Goal: Transaction & Acquisition: Purchase product/service

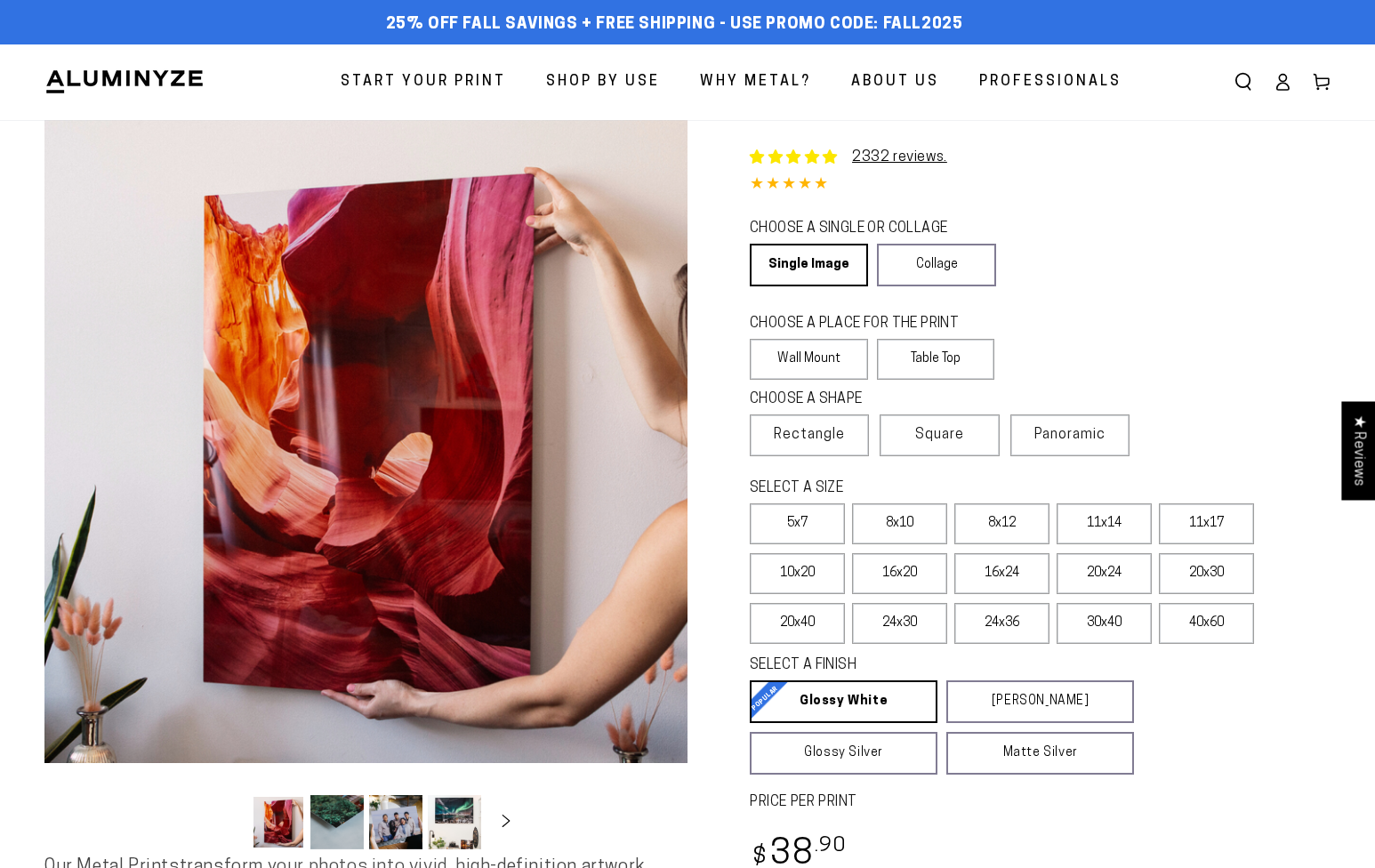
select select "**********"
click at [911, 580] on label "16x20" at bounding box center [899, 574] width 95 height 41
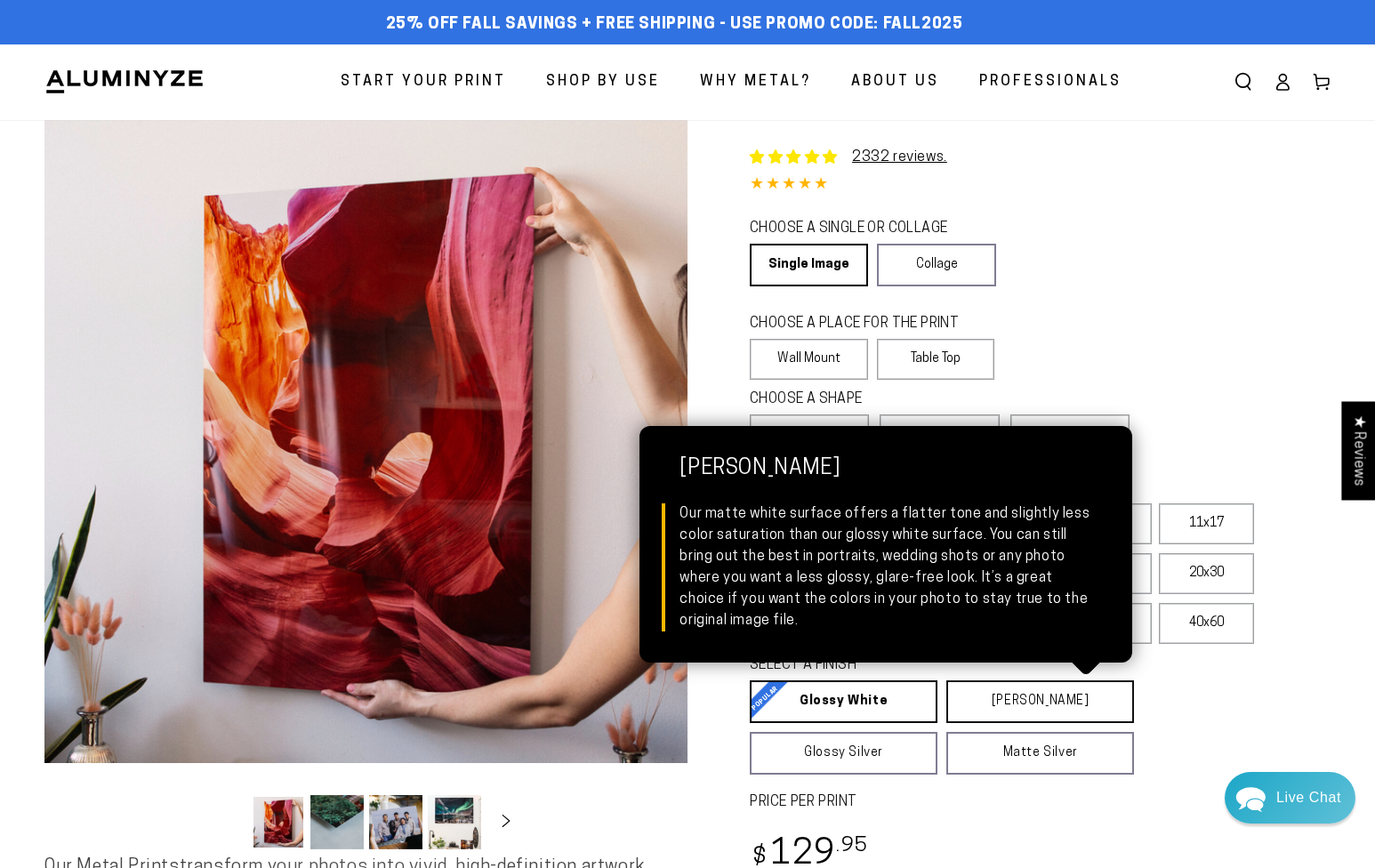
click at [1037, 703] on link "Matte White Matte White Our matte white surface offers a flatter tone and sligh…" at bounding box center [1041, 702] width 188 height 43
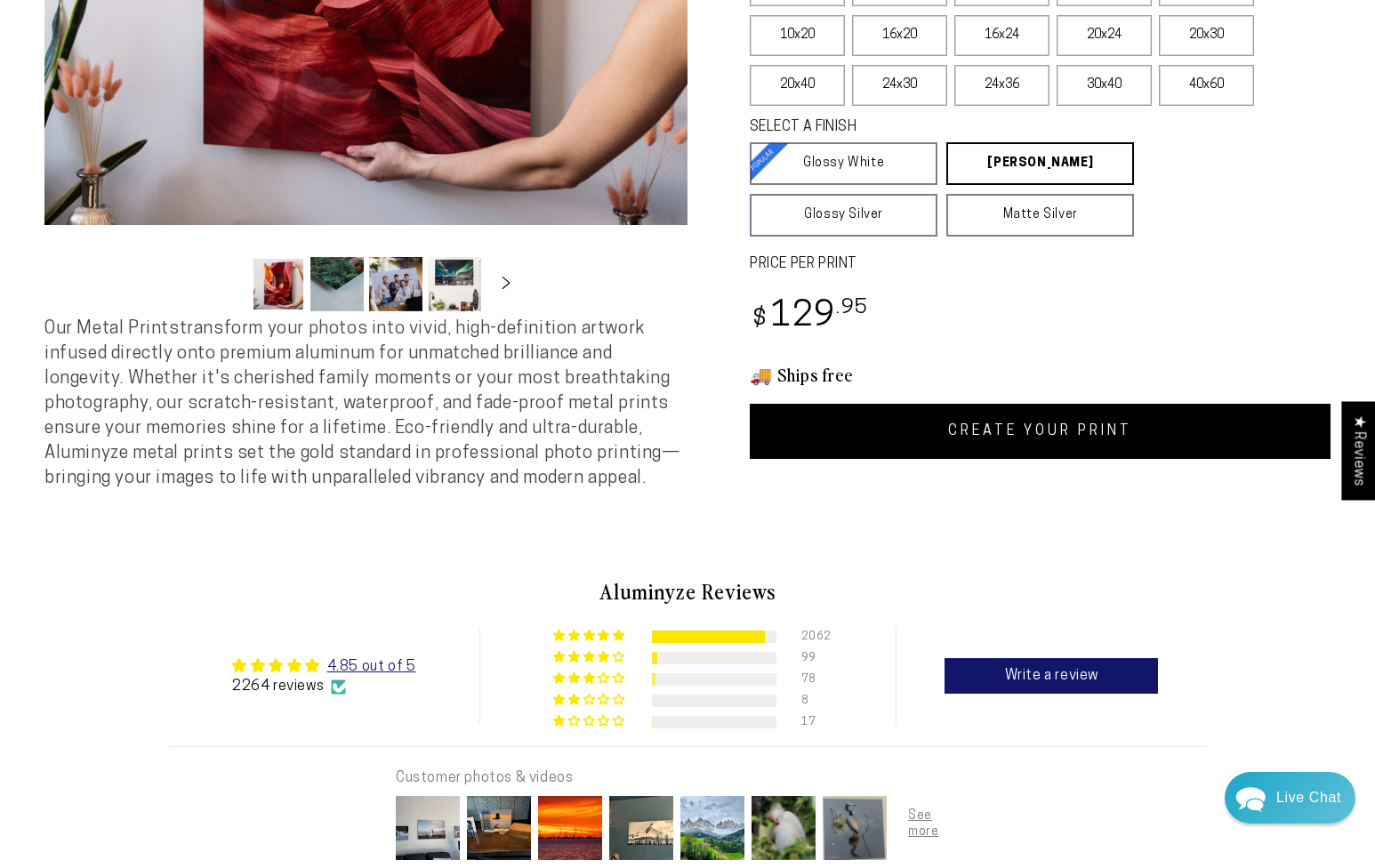
scroll to position [541, 0]
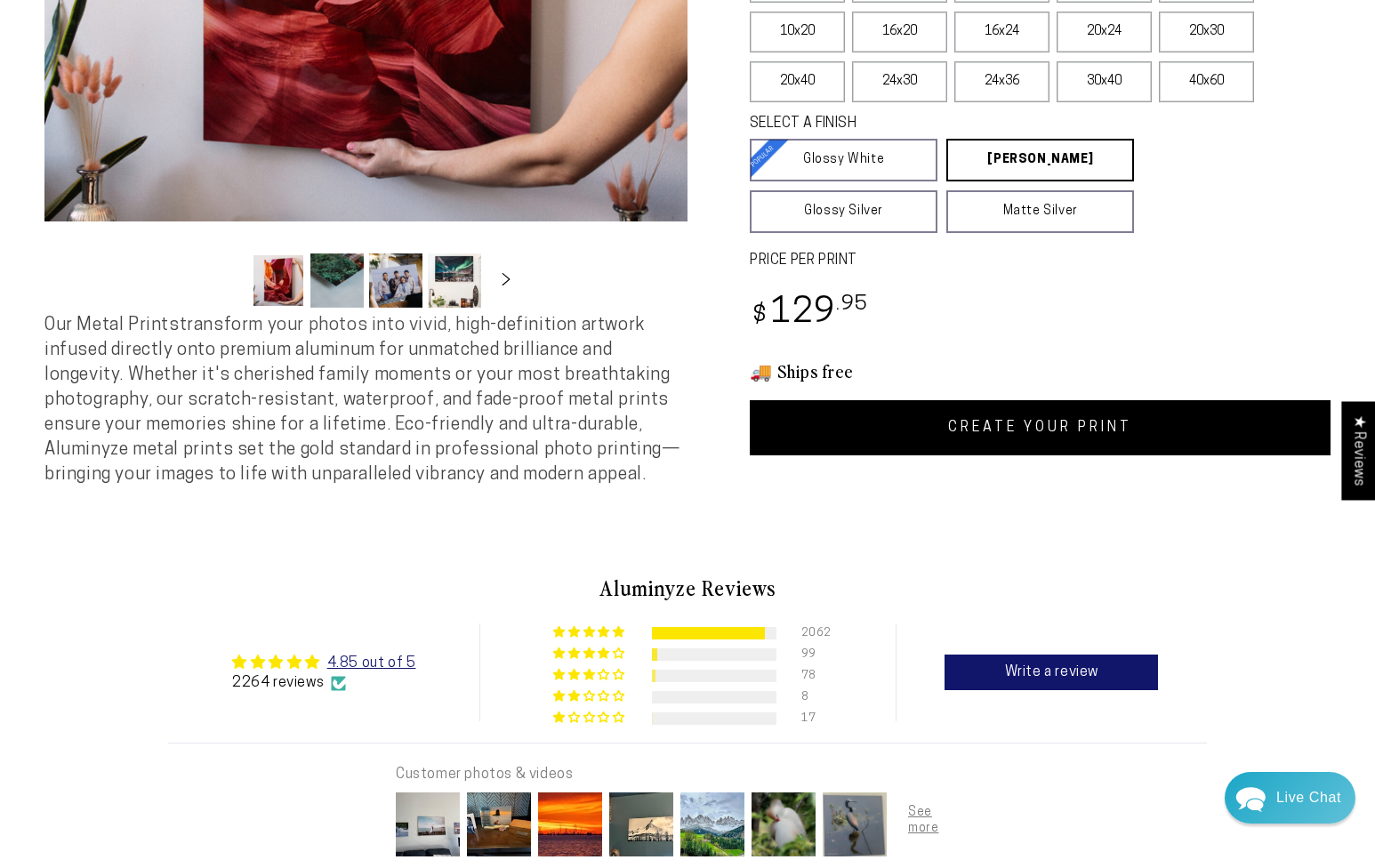
click at [1100, 434] on link "CREATE YOUR PRINT" at bounding box center [1040, 428] width 581 height 55
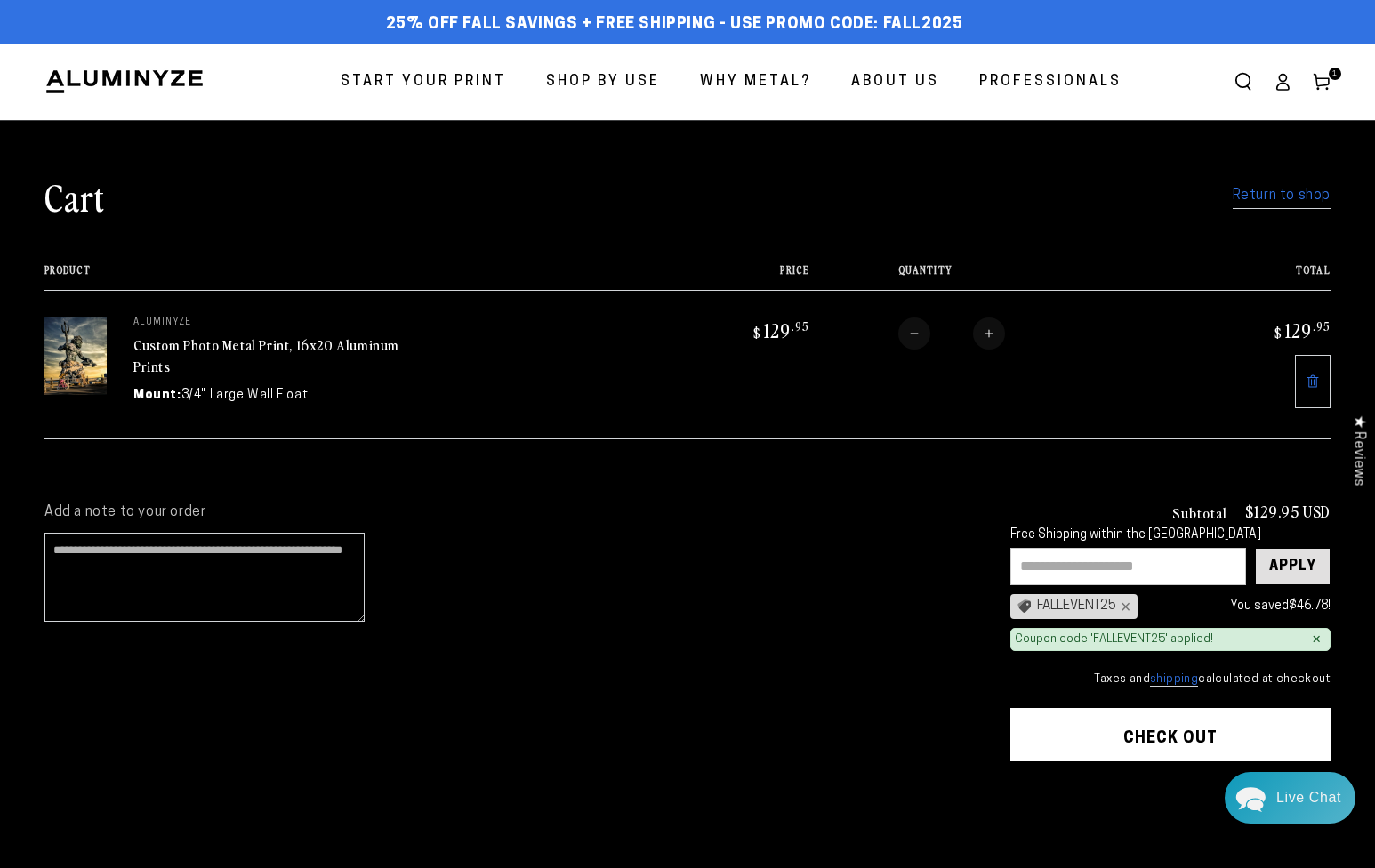
click at [1276, 567] on div "Apply" at bounding box center [1293, 567] width 47 height 36
click at [1206, 723] on button "Check out" at bounding box center [1170, 735] width 320 height 53
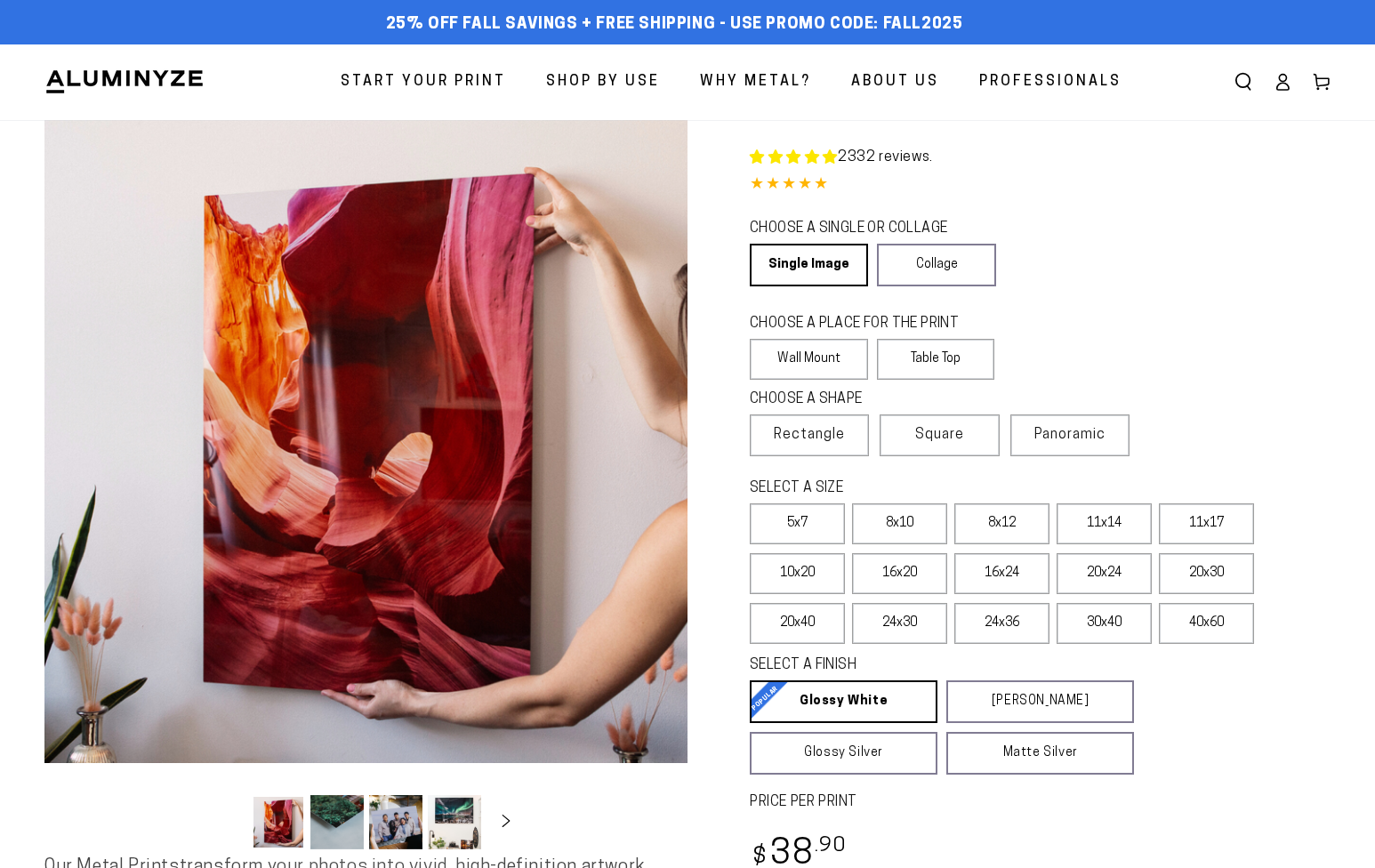
select select "**********"
click at [990, 521] on label "8x12" at bounding box center [1001, 525] width 95 height 41
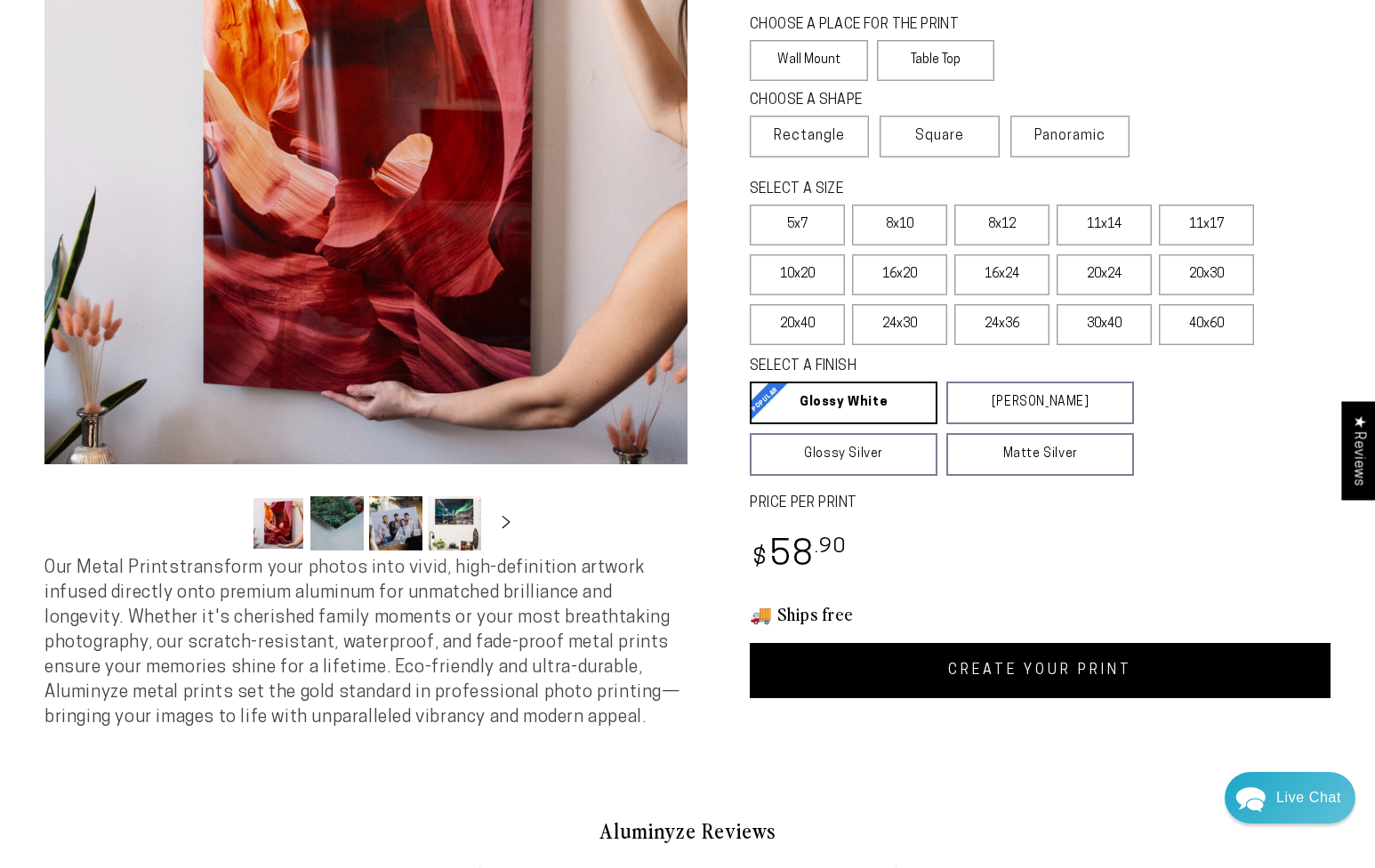
scroll to position [281, 0]
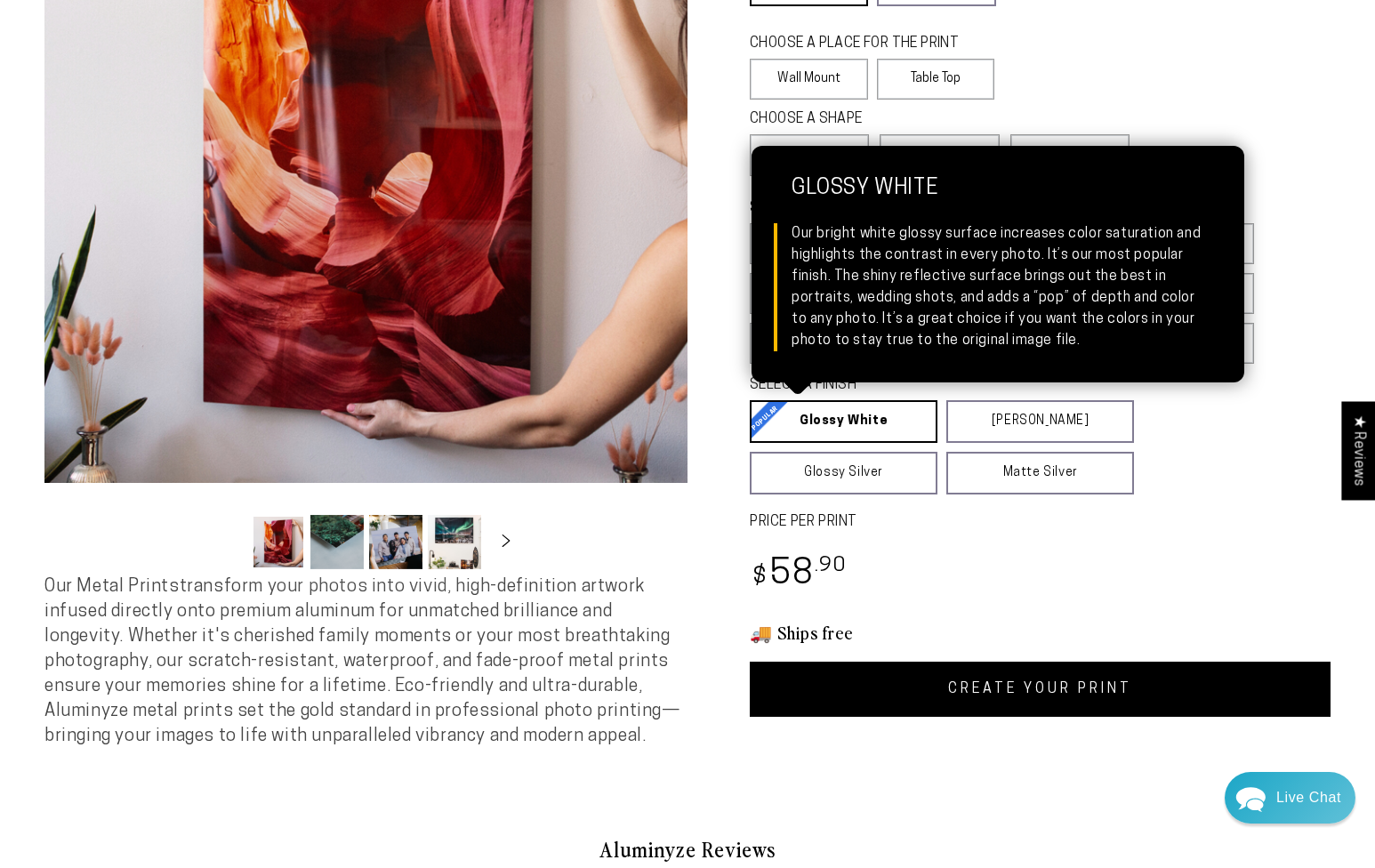
click at [893, 424] on link "Glossy White Glossy White Our bright white glossy surface increases color satur…" at bounding box center [844, 422] width 188 height 43
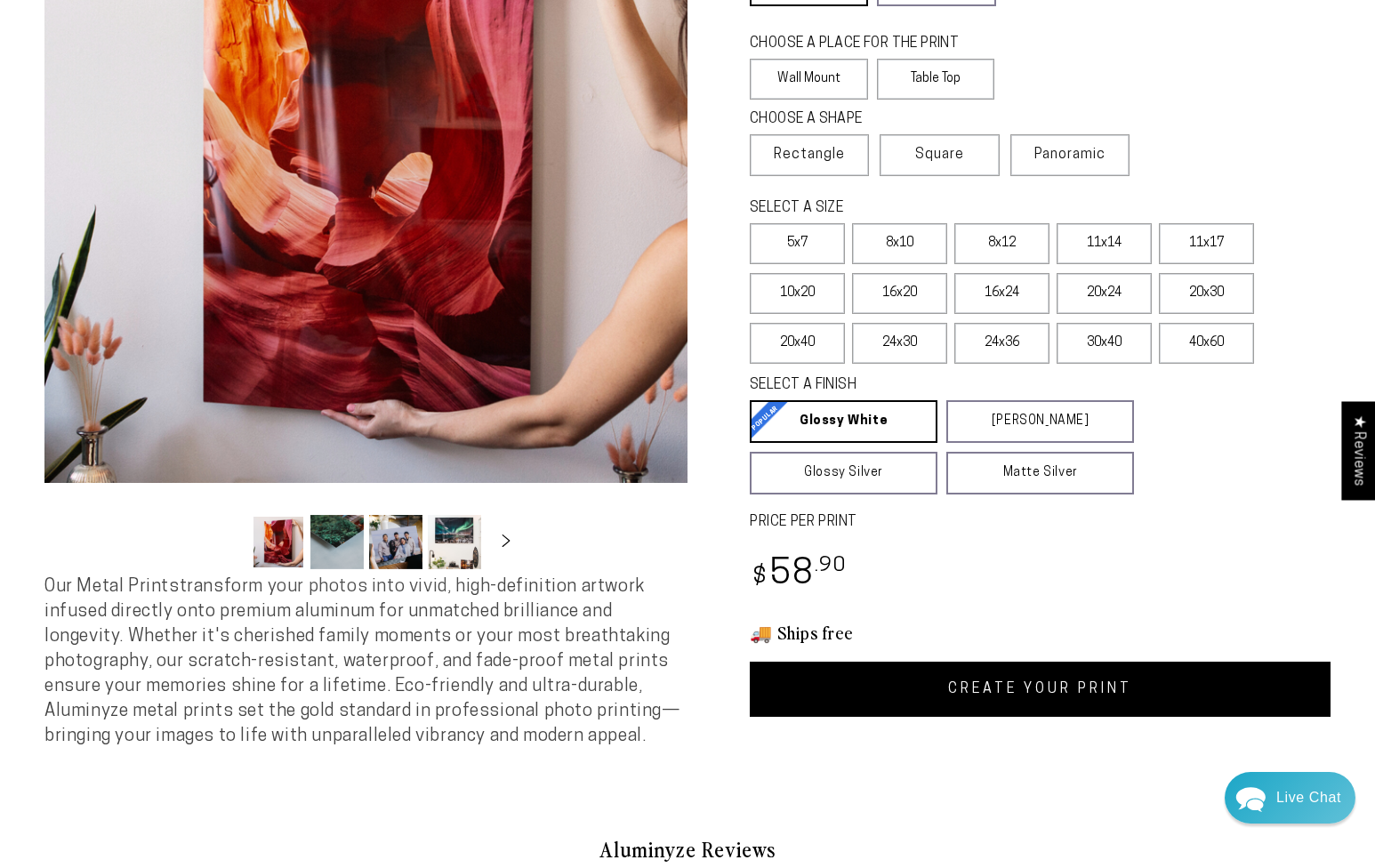
click at [1092, 703] on link "CREATE YOUR PRINT" at bounding box center [1040, 689] width 581 height 55
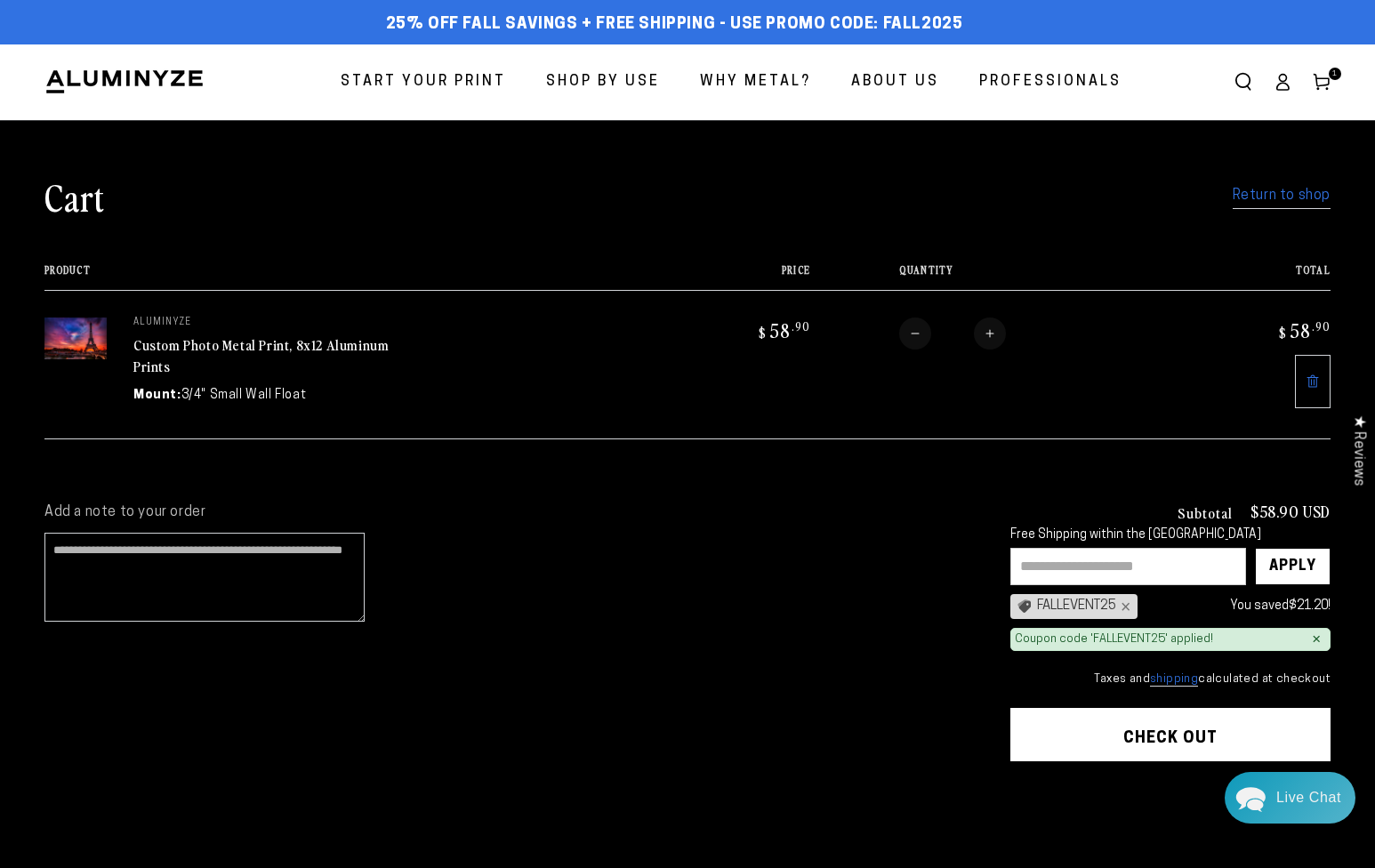
click at [1049, 735] on button "Check out" at bounding box center [1170, 735] width 320 height 53
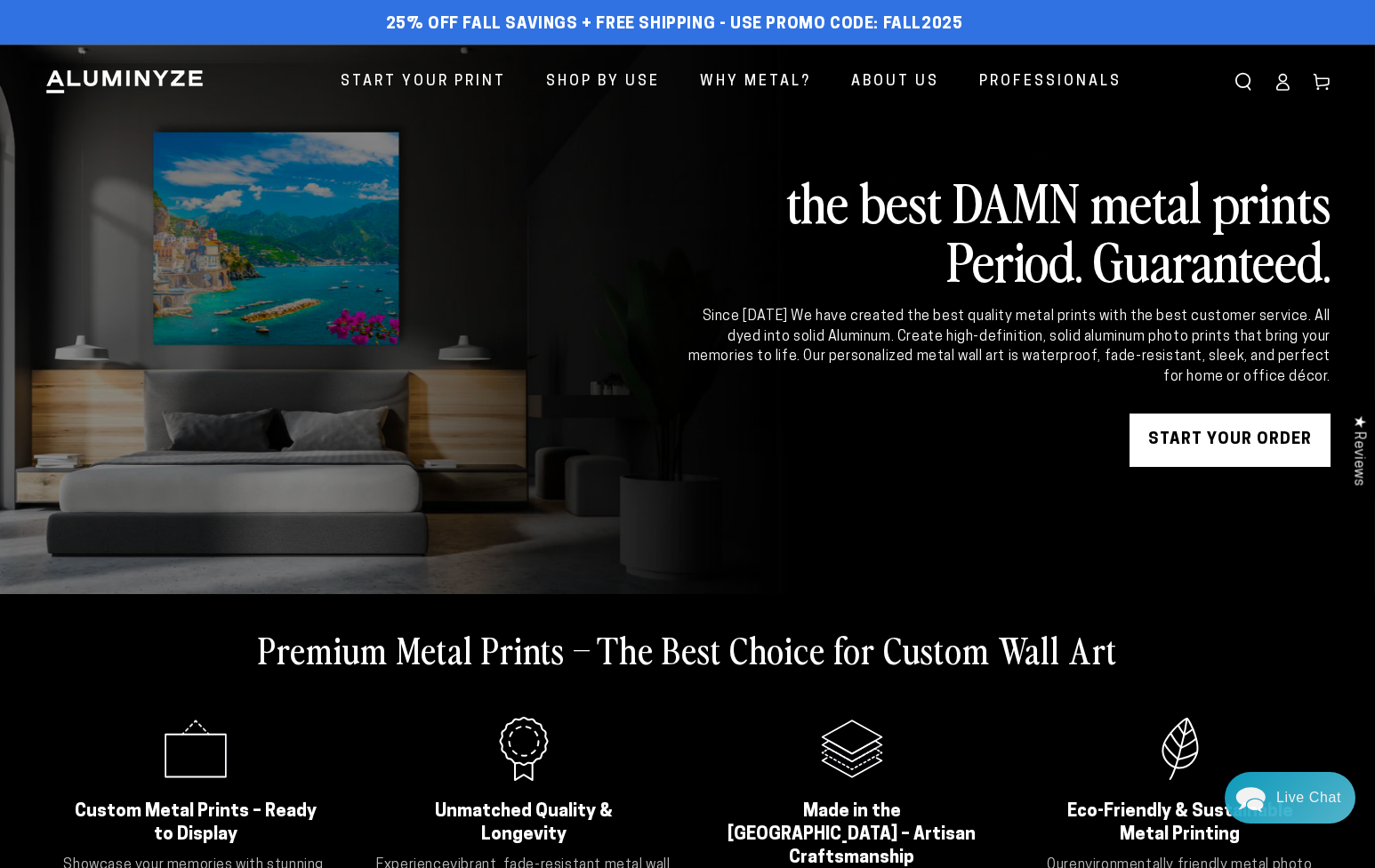
click at [1209, 420] on link "START YOUR Order" at bounding box center [1230, 440] width 201 height 53
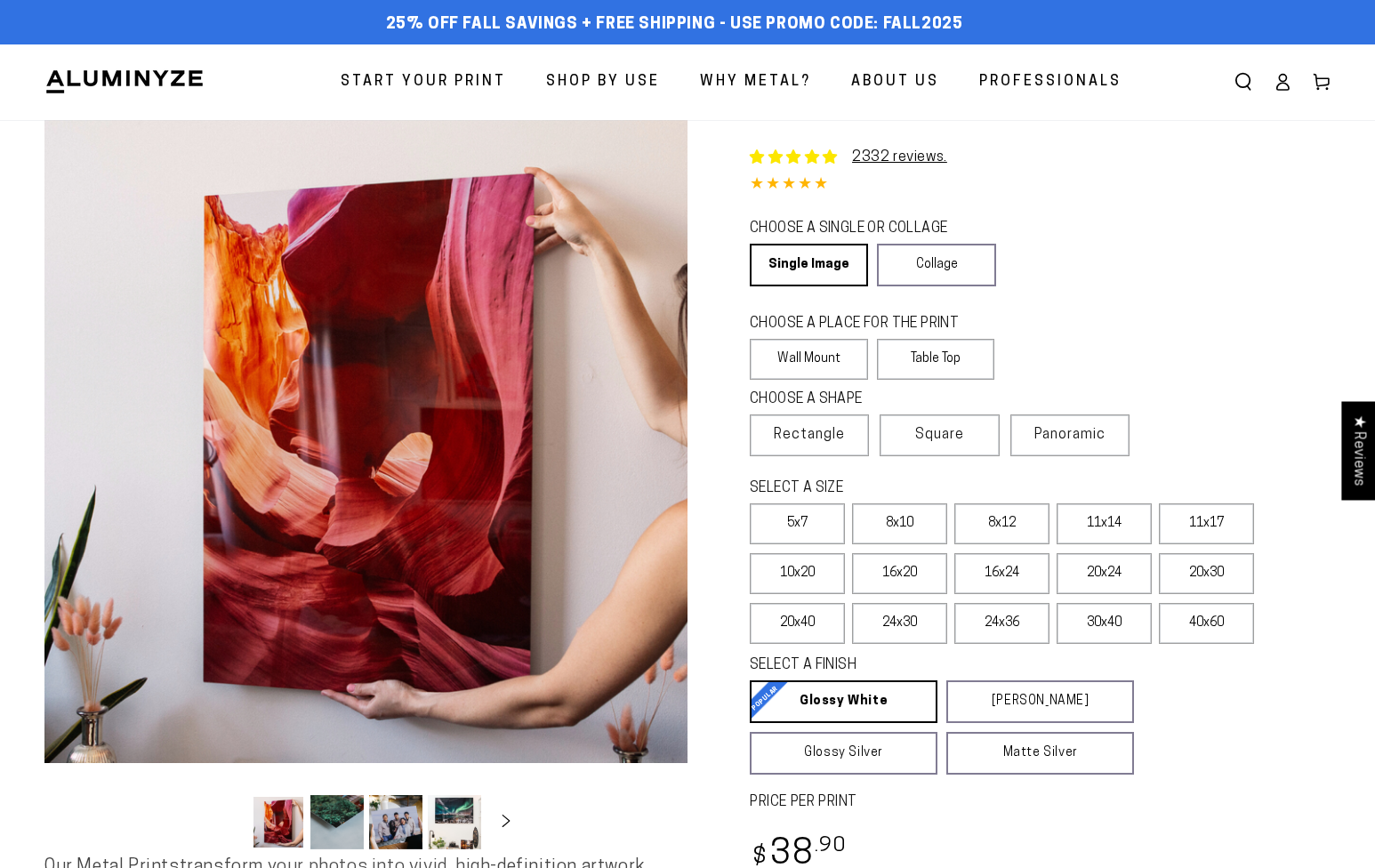
select select "**********"
click at [1027, 530] on label "8x12" at bounding box center [1001, 525] width 95 height 41
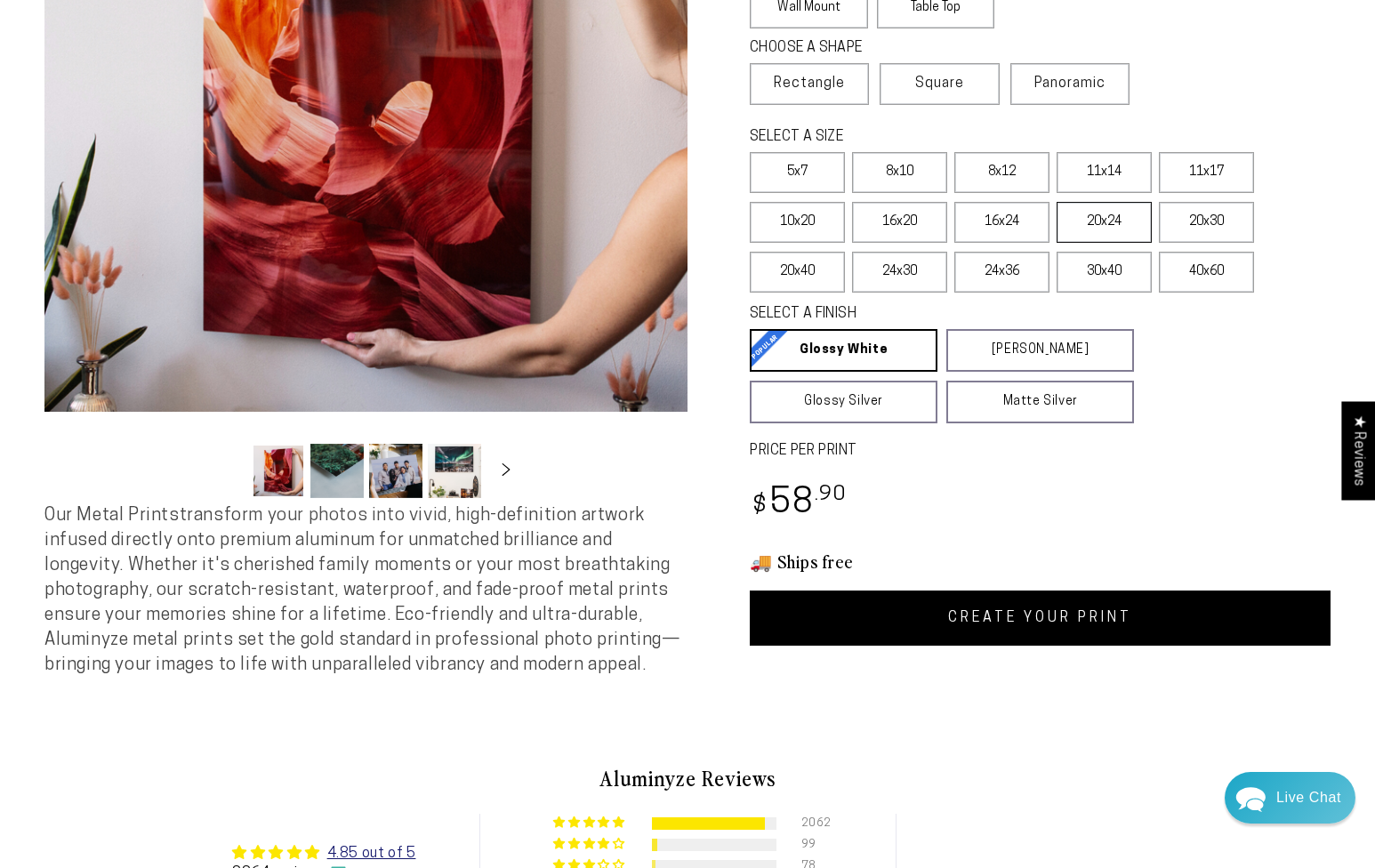
scroll to position [409, 0]
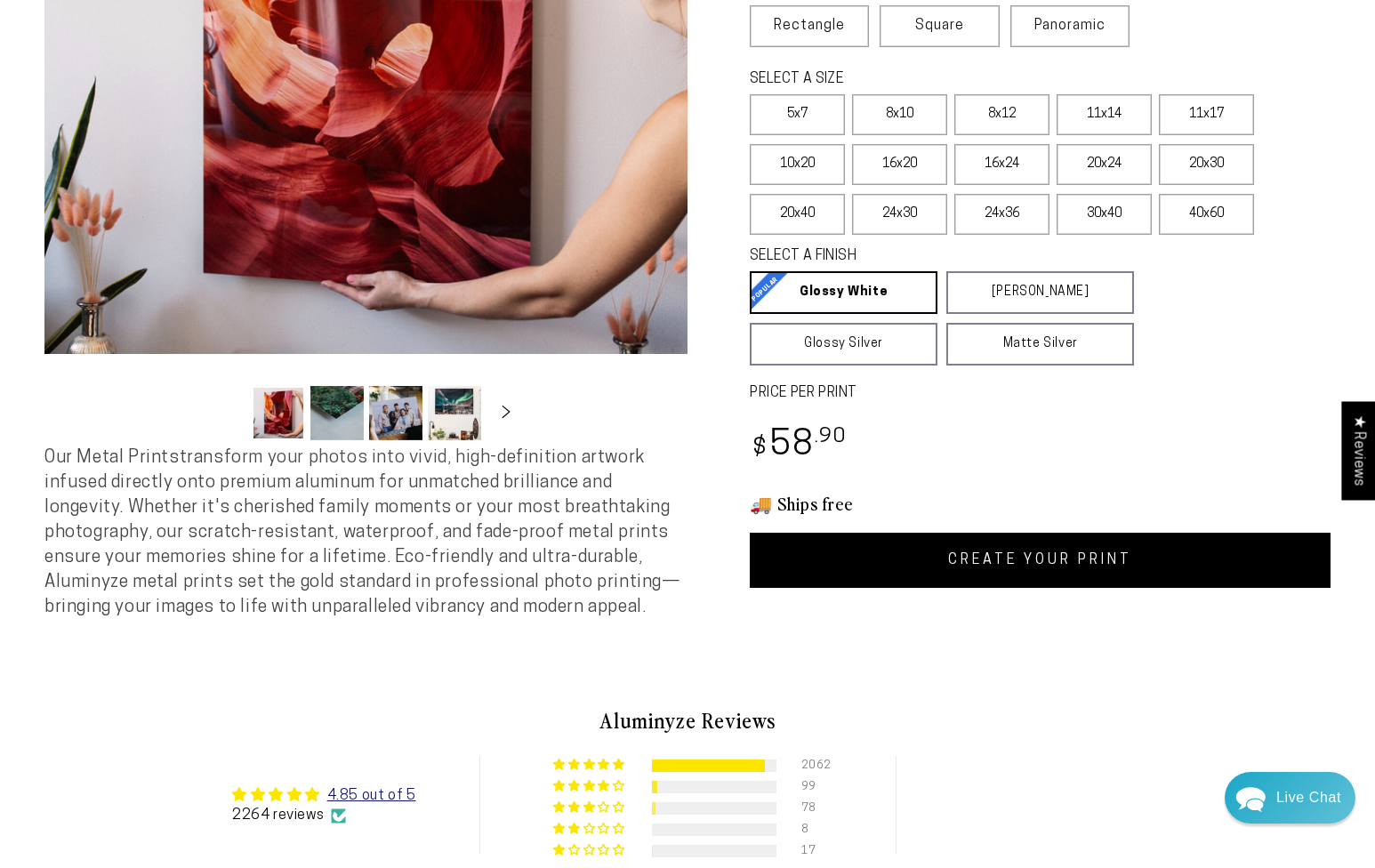
click at [1081, 571] on link "CREATE YOUR PRINT" at bounding box center [1040, 560] width 581 height 55
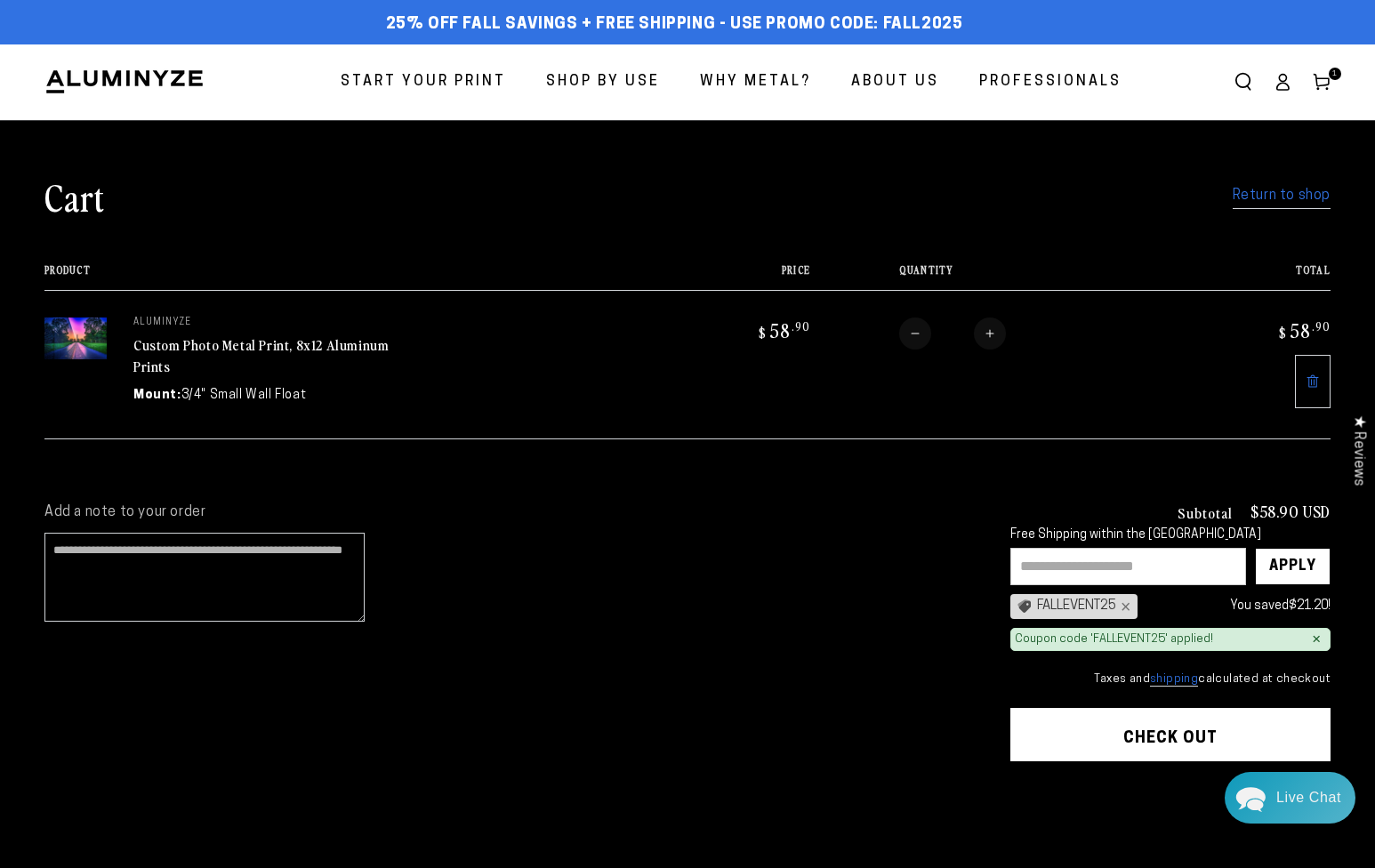
click at [1064, 733] on button "Check out" at bounding box center [1170, 735] width 320 height 53
